Goal: Task Accomplishment & Management: Manage account settings

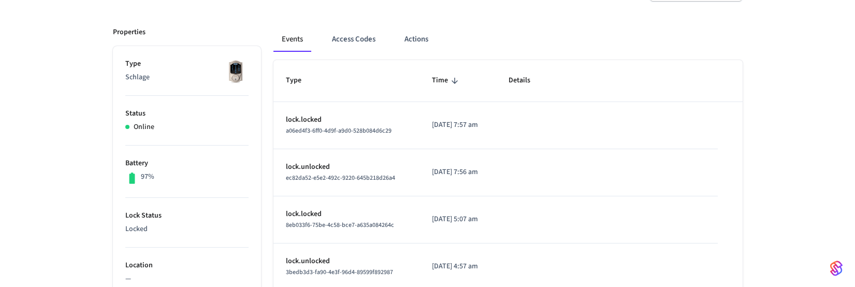
scroll to position [134, 0]
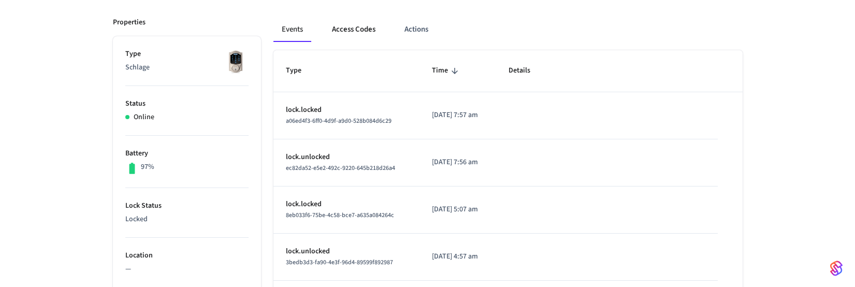
click at [358, 33] on button "Access Codes" at bounding box center [354, 29] width 60 height 25
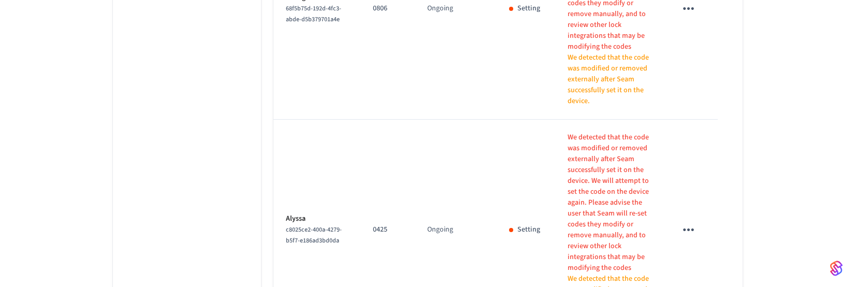
scroll to position [1073, 0]
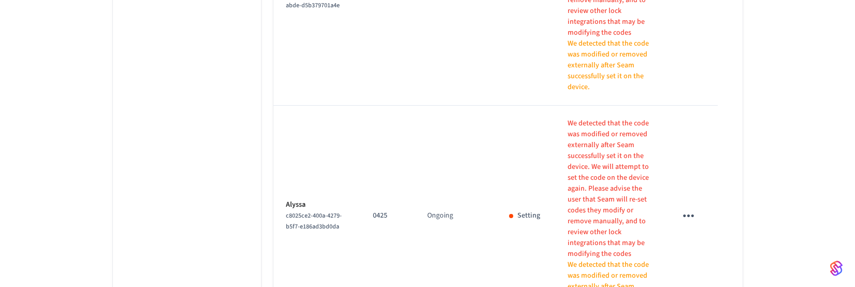
click at [696, 208] on icon "sticky table" at bounding box center [689, 216] width 16 height 16
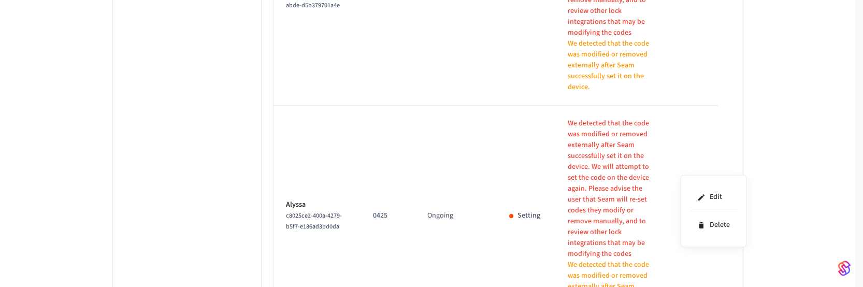
click at [765, 125] on div at bounding box center [431, 143] width 863 height 287
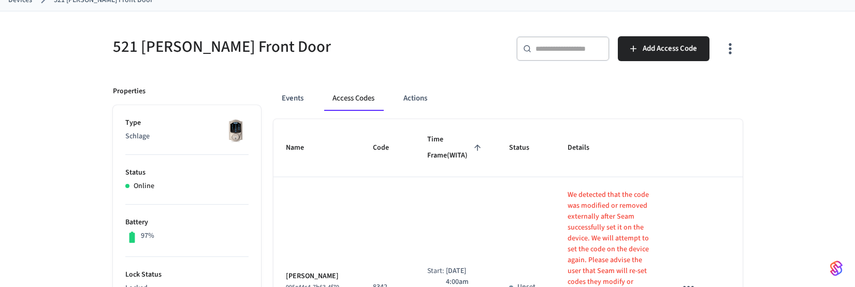
scroll to position [65, 0]
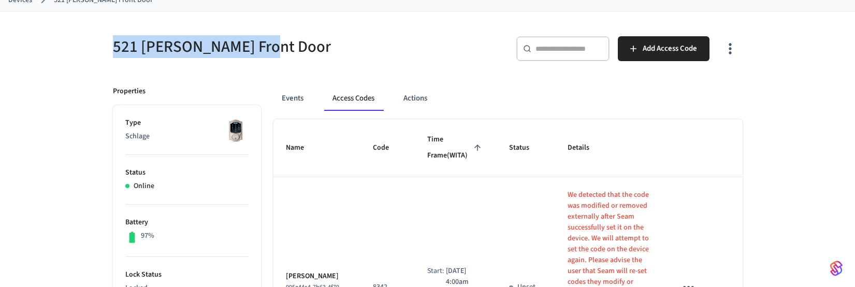
drag, startPoint x: 110, startPoint y: 49, endPoint x: 285, endPoint y: 47, distance: 175.1
click at [285, 47] on div "521 Cooper Front Door" at bounding box center [261, 47] width 321 height 46
copy h5 "521 Cooper Front Door"
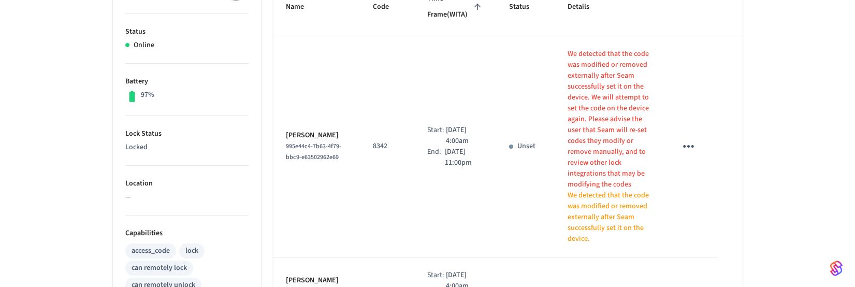
scroll to position [105, 0]
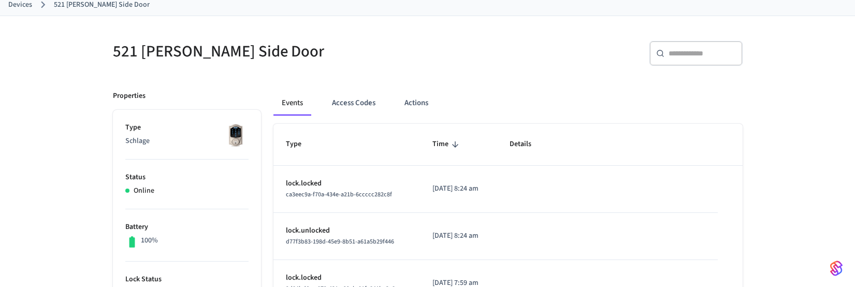
scroll to position [72, 0]
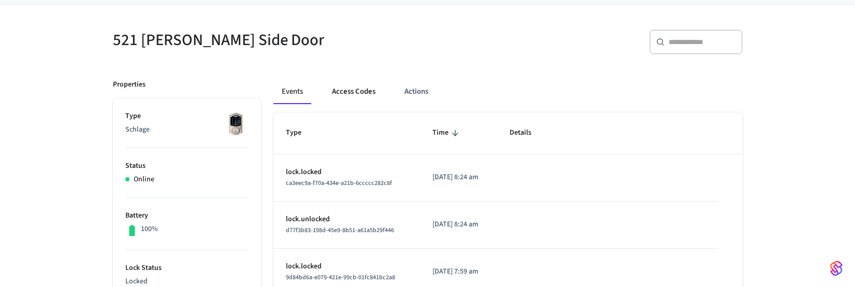
click at [350, 89] on button "Access Codes" at bounding box center [354, 91] width 60 height 25
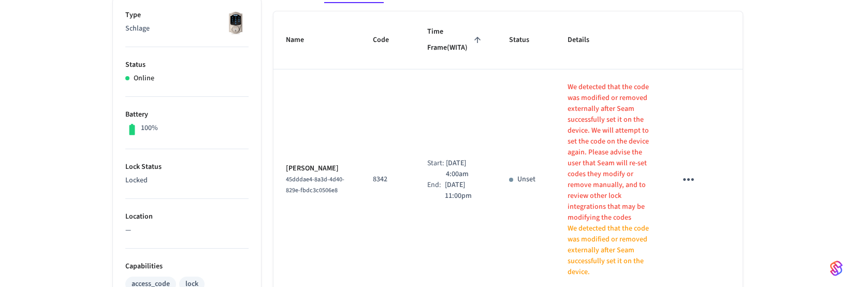
scroll to position [82, 0]
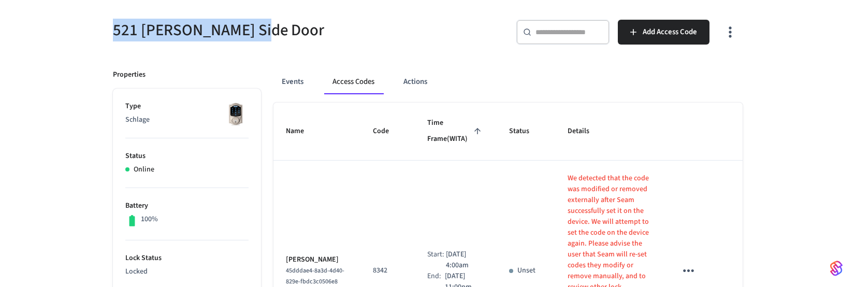
drag, startPoint x: 268, startPoint y: 37, endPoint x: 111, endPoint y: 35, distance: 157.0
click at [111, 35] on div "521 [PERSON_NAME] Side Door" at bounding box center [261, 30] width 321 height 46
copy h5 "521 [PERSON_NAME] Side Door"
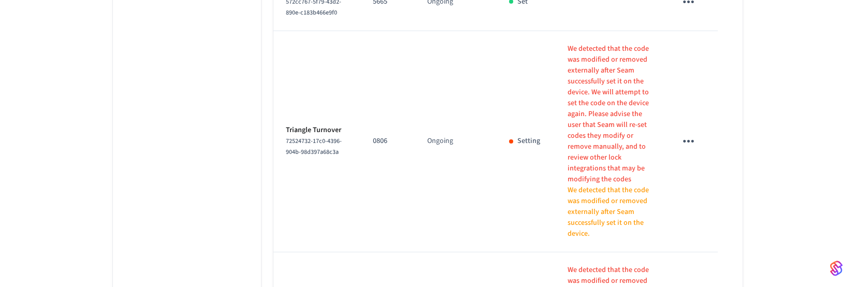
scroll to position [938, 0]
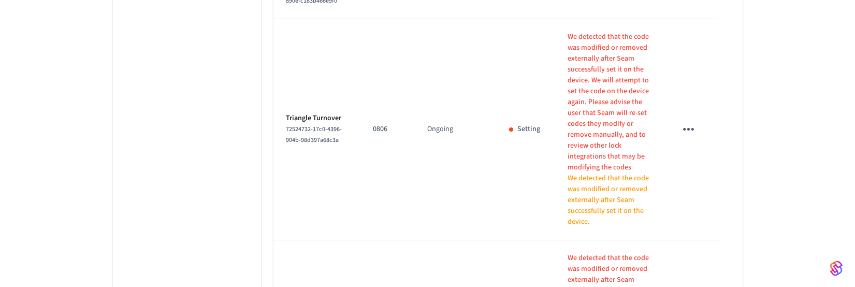
click at [693, 121] on icon "sticky table" at bounding box center [689, 129] width 16 height 16
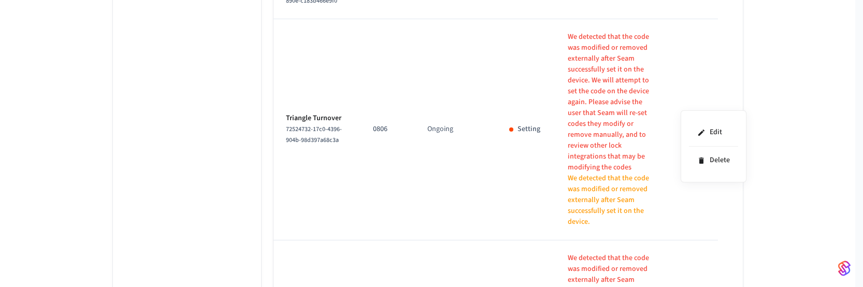
click at [780, 54] on div at bounding box center [431, 143] width 863 height 287
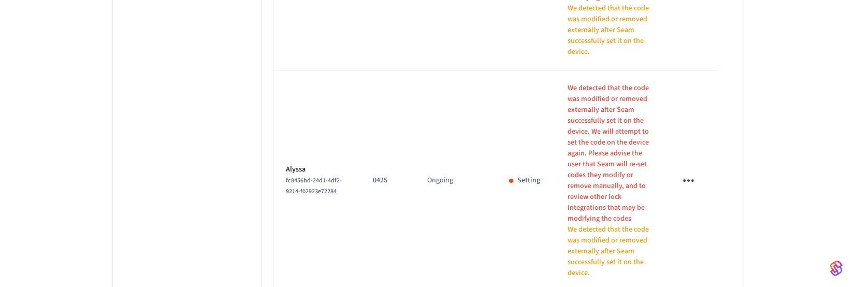
scroll to position [1119, 0]
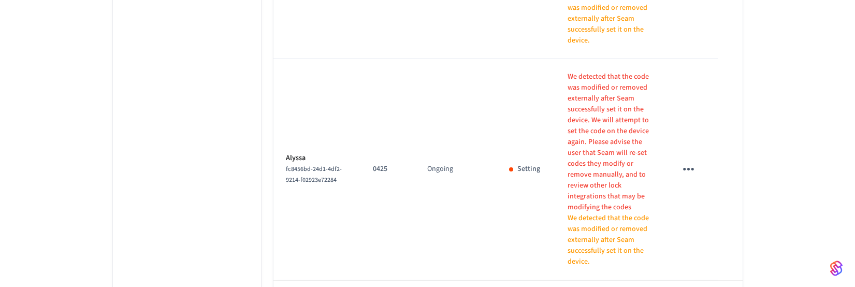
click at [346, 87] on td "Alyssa fc8456bd-24d1-4df2-9214-f02923e72284" at bounding box center [318, 169] width 88 height 221
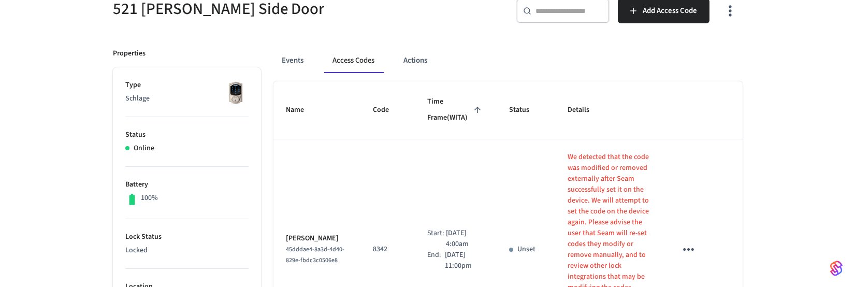
scroll to position [2, 0]
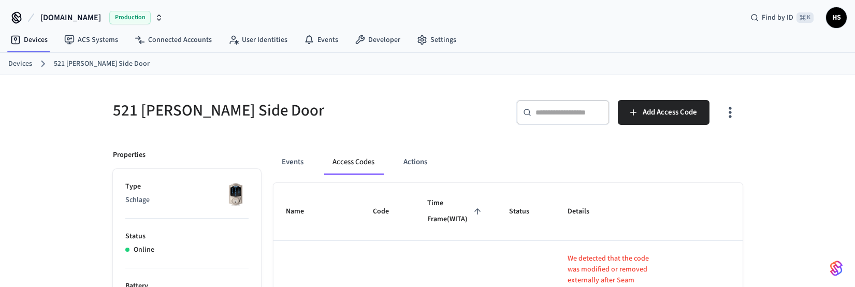
click at [735, 112] on icon "button" at bounding box center [730, 112] width 16 height 16
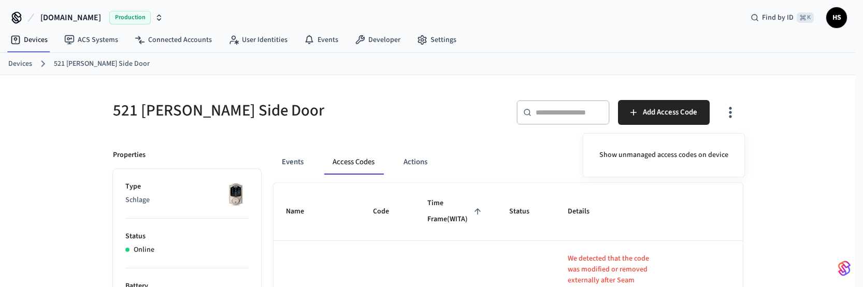
click at [730, 110] on div at bounding box center [431, 143] width 863 height 287
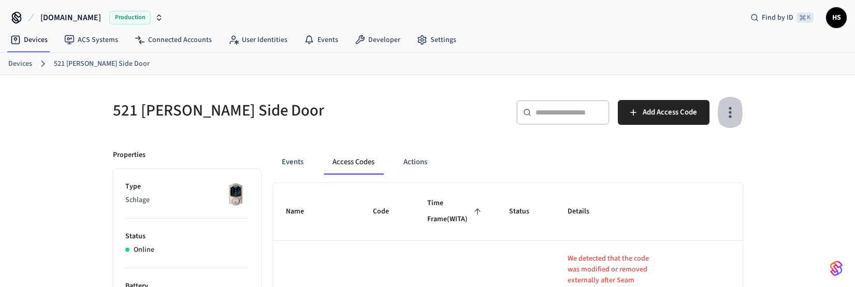
click at [734, 104] on button "button" at bounding box center [730, 112] width 24 height 41
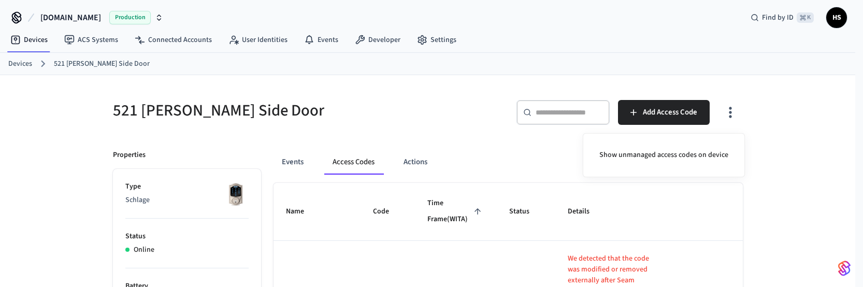
click at [762, 92] on div at bounding box center [431, 143] width 863 height 287
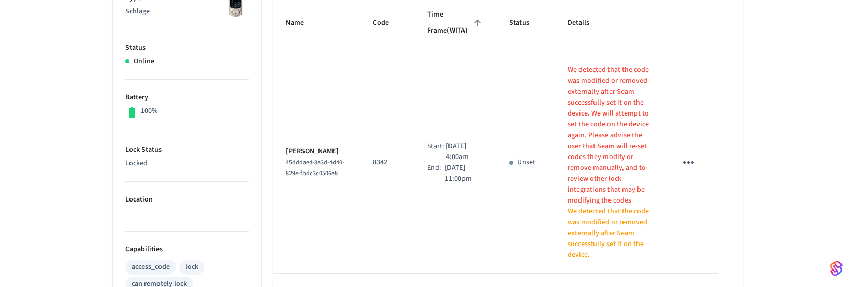
scroll to position [190, 0]
click at [467, 94] on td "Start: Aug 11th 2025 4:00am End: Aug 22nd 2025 11:00pm" at bounding box center [456, 162] width 82 height 221
click at [602, 135] on p "We detected that the code was modified or removed externally after Seam success…" at bounding box center [610, 135] width 84 height 141
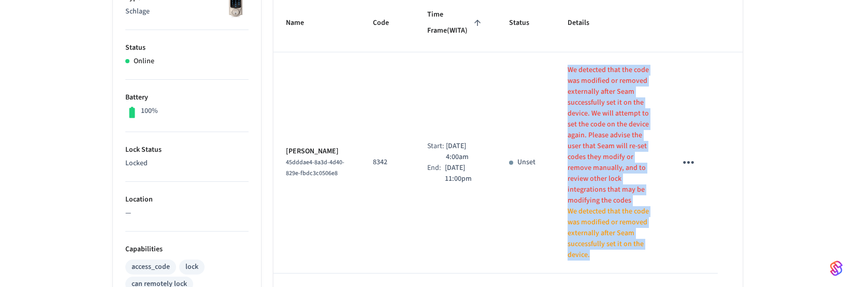
drag, startPoint x: 559, startPoint y: 68, endPoint x: 583, endPoint y: 241, distance: 174.8
click at [583, 241] on td "We detected that the code was modified or removed externally after Seam success…" at bounding box center [609, 162] width 109 height 221
click at [573, 138] on p "We detected that the code was modified or removed externally after Seam success…" at bounding box center [610, 135] width 84 height 141
drag, startPoint x: 560, startPoint y: 70, endPoint x: 589, endPoint y: 239, distance: 171.9
click at [589, 239] on td "We detected that the code was modified or removed externally after Seam success…" at bounding box center [609, 162] width 109 height 221
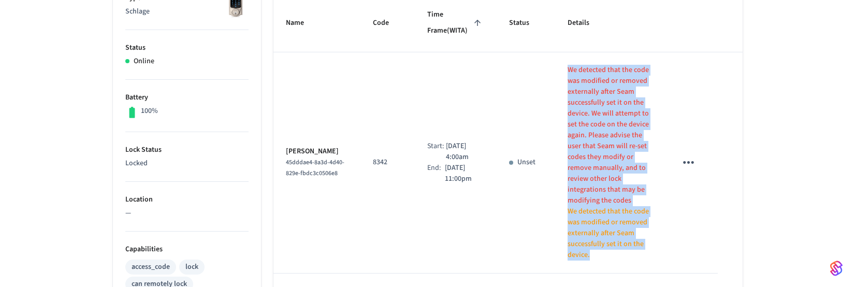
copy td "We detected that the code was modified or removed externally after Seam success…"
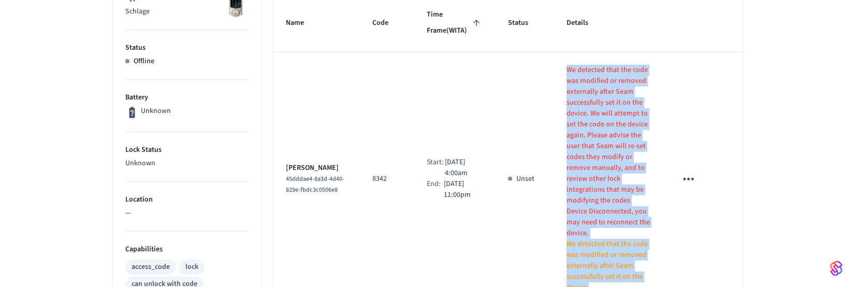
click at [632, 180] on p "We detected that the code was modified or removed externally after Seam success…" at bounding box center [609, 135] width 85 height 141
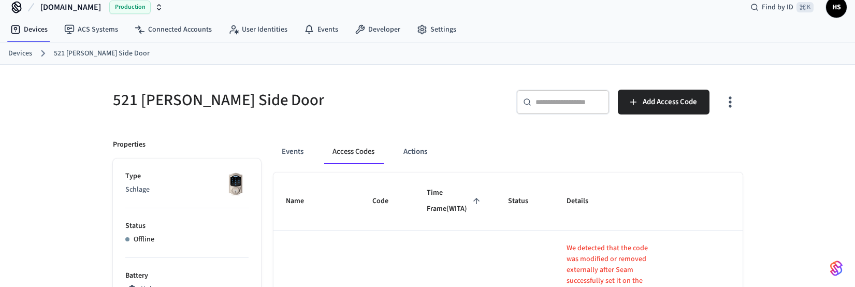
scroll to position [0, 0]
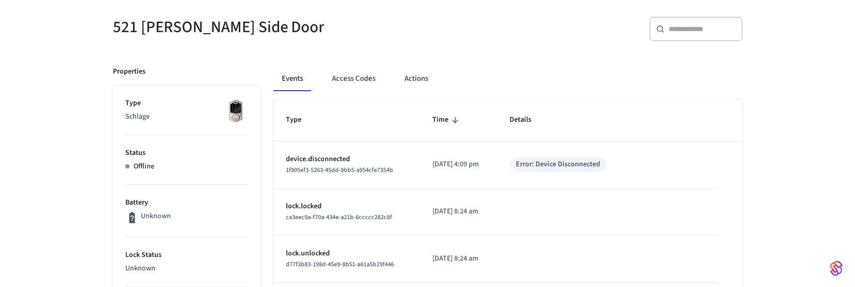
scroll to position [87, 0]
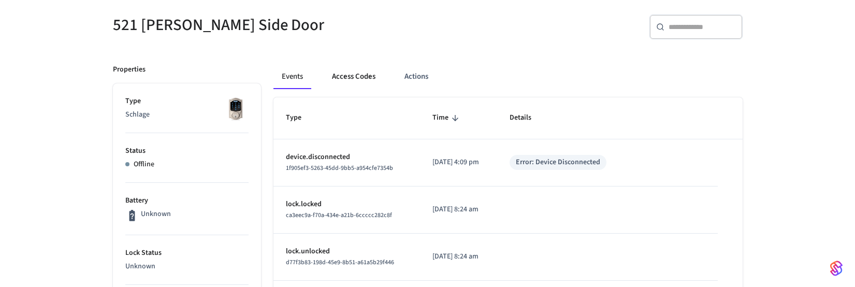
click at [356, 77] on button "Access Codes" at bounding box center [354, 76] width 60 height 25
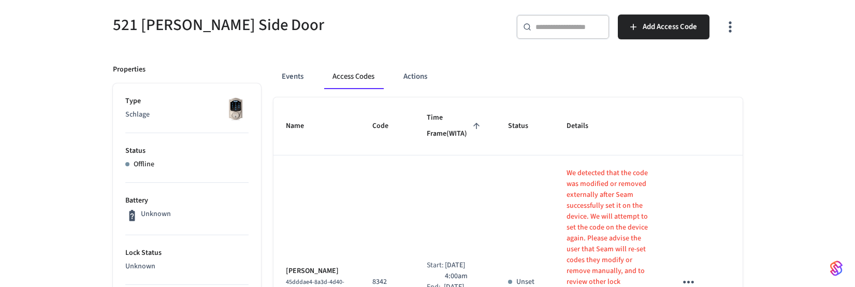
scroll to position [85, 0]
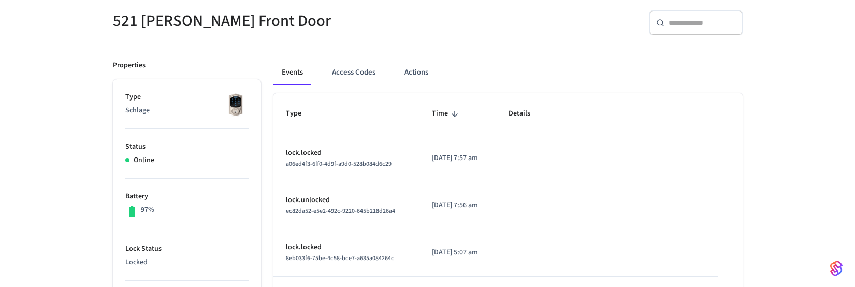
scroll to position [96, 0]
